Goal: Transaction & Acquisition: Purchase product/service

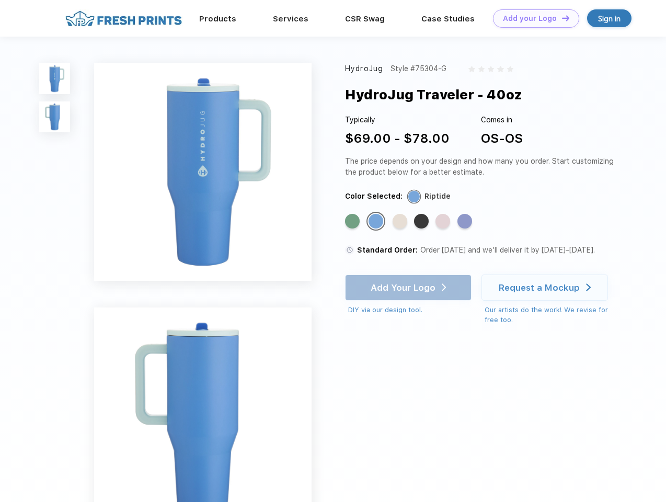
click at [532, 18] on link "Add your Logo Design Tool" at bounding box center [536, 18] width 86 height 18
click at [0, 0] on div "Design Tool" at bounding box center [0, 0] width 0 height 0
click at [561, 18] on link "Add your Logo Design Tool" at bounding box center [536, 18] width 86 height 18
click at [55, 78] on img at bounding box center [54, 78] width 31 height 31
click at [55, 117] on img at bounding box center [54, 116] width 31 height 31
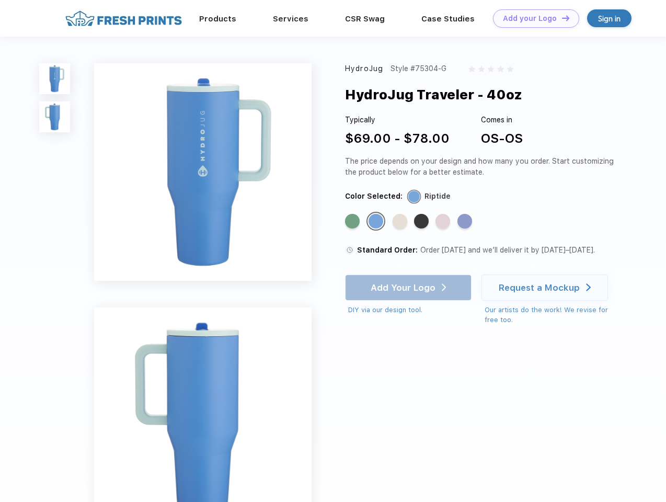
click at [353, 222] on div "Standard Color" at bounding box center [352, 221] width 15 height 15
click at [377, 222] on div "Standard Color" at bounding box center [376, 221] width 15 height 15
click at [401, 222] on div "Standard Color" at bounding box center [400, 221] width 15 height 15
click at [422, 222] on div "Standard Color" at bounding box center [421, 221] width 15 height 15
click at [444, 222] on div "Standard Color" at bounding box center [443, 221] width 15 height 15
